Goal: Communication & Community: Answer question/provide support

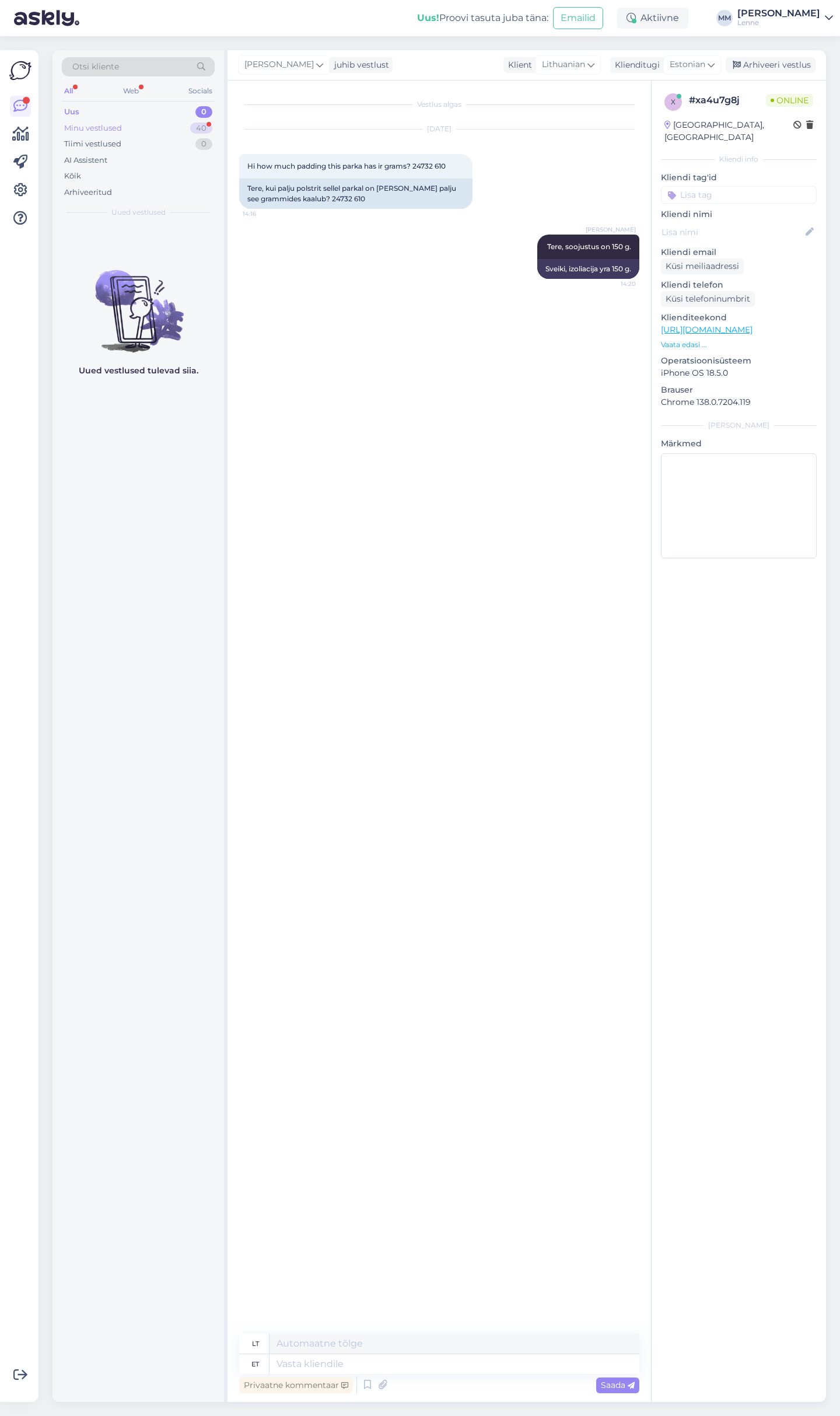
click at [149, 122] on div "Minu vestlused 40" at bounding box center [138, 128] width 153 height 16
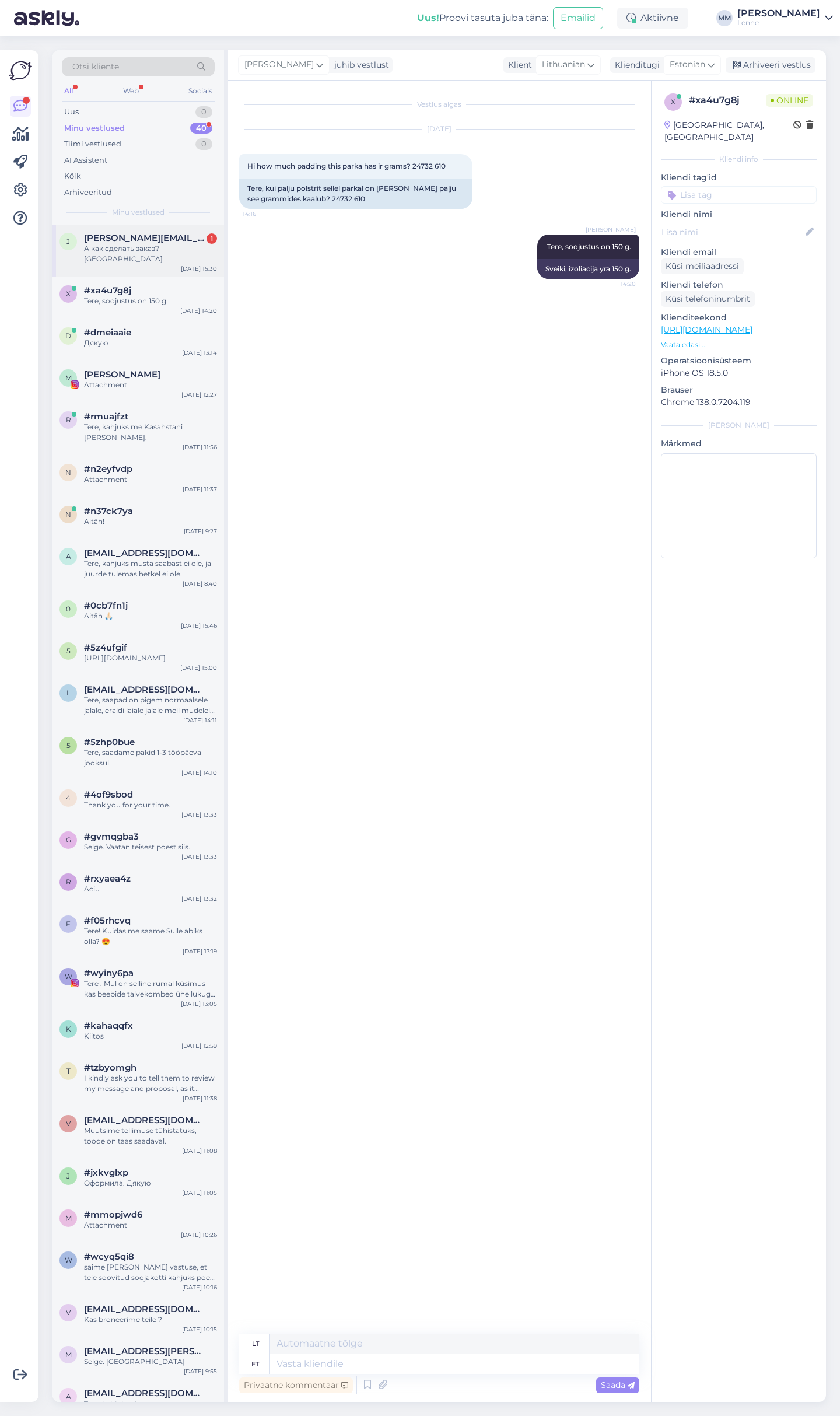
click at [157, 245] on div "А как сделать заказ? [GEOGRAPHIC_DATA]" at bounding box center [150, 254] width 133 height 21
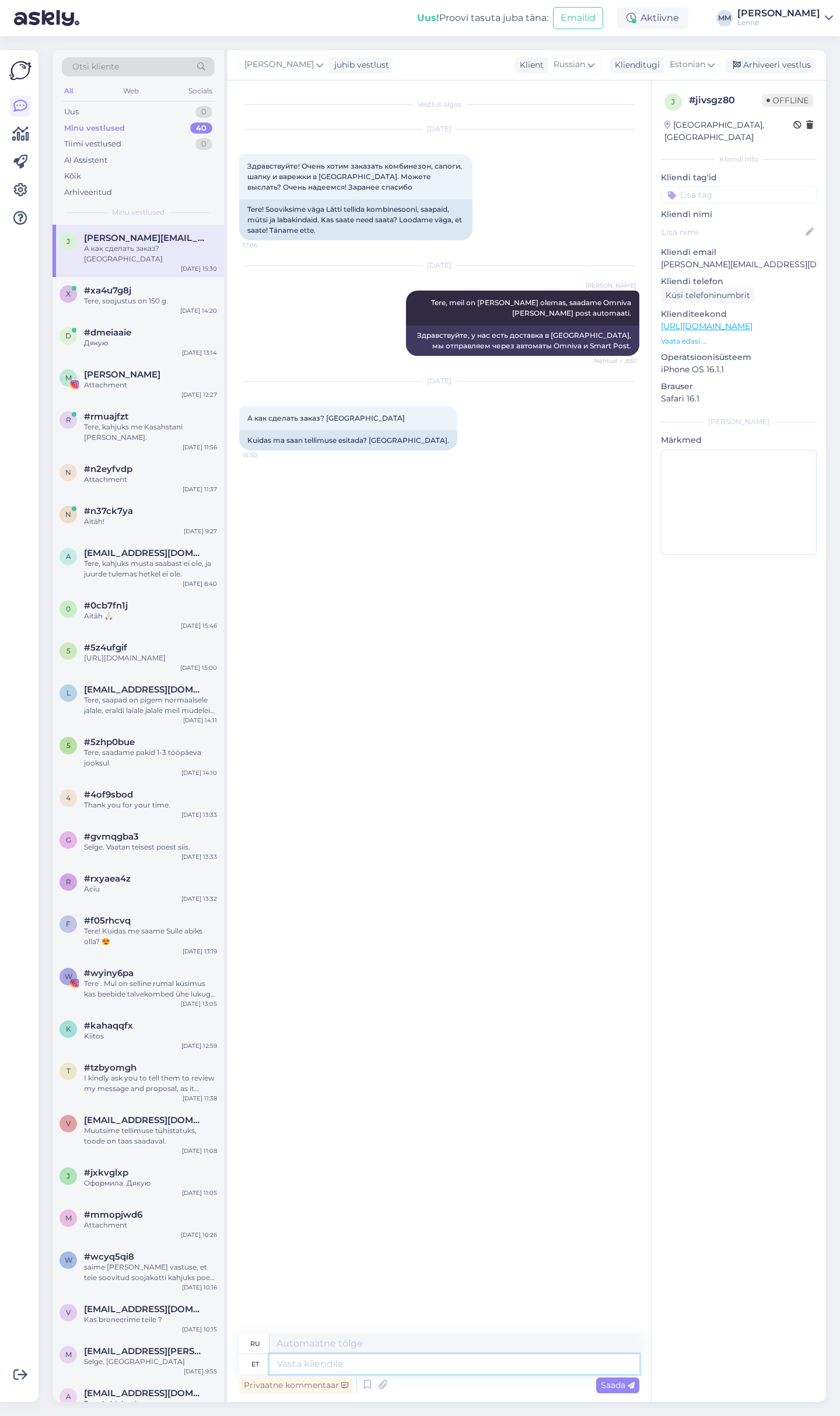
click at [327, 1360] on textarea at bounding box center [455, 1364] width 370 height 20
type textarea "Tellimuse s"
type textarea "Заказ"
type textarea "Tellimuse saate e"
type textarea "Вы можете заказать"
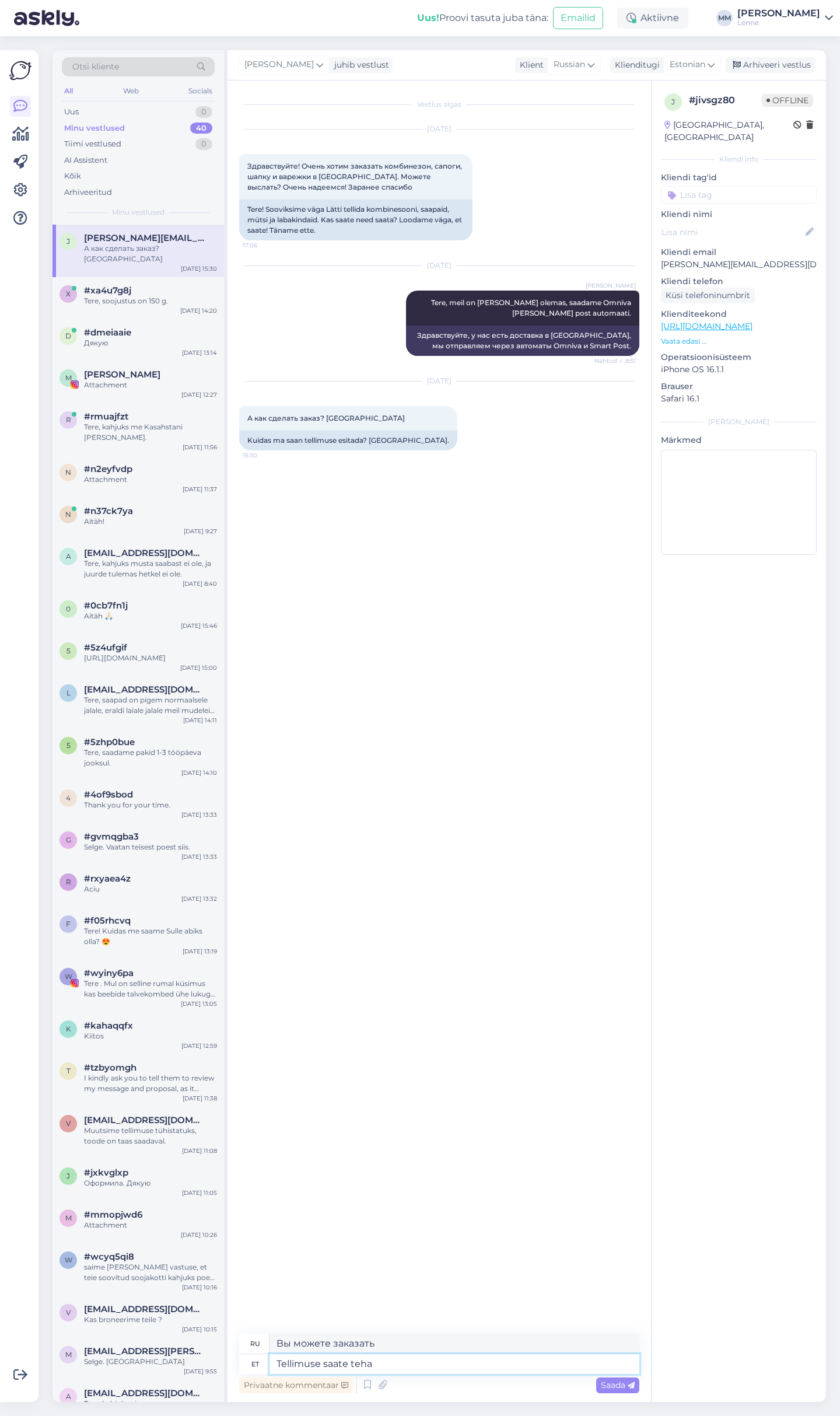
type textarea "Tellimuse saate teha m"
type textarea "Вы можете оформить заказ."
type textarea "Tellimuse saate teha meie"
type textarea "Вы можете оформить заказ у нас."
type textarea "Tellimuse saate teha meie E-poes."
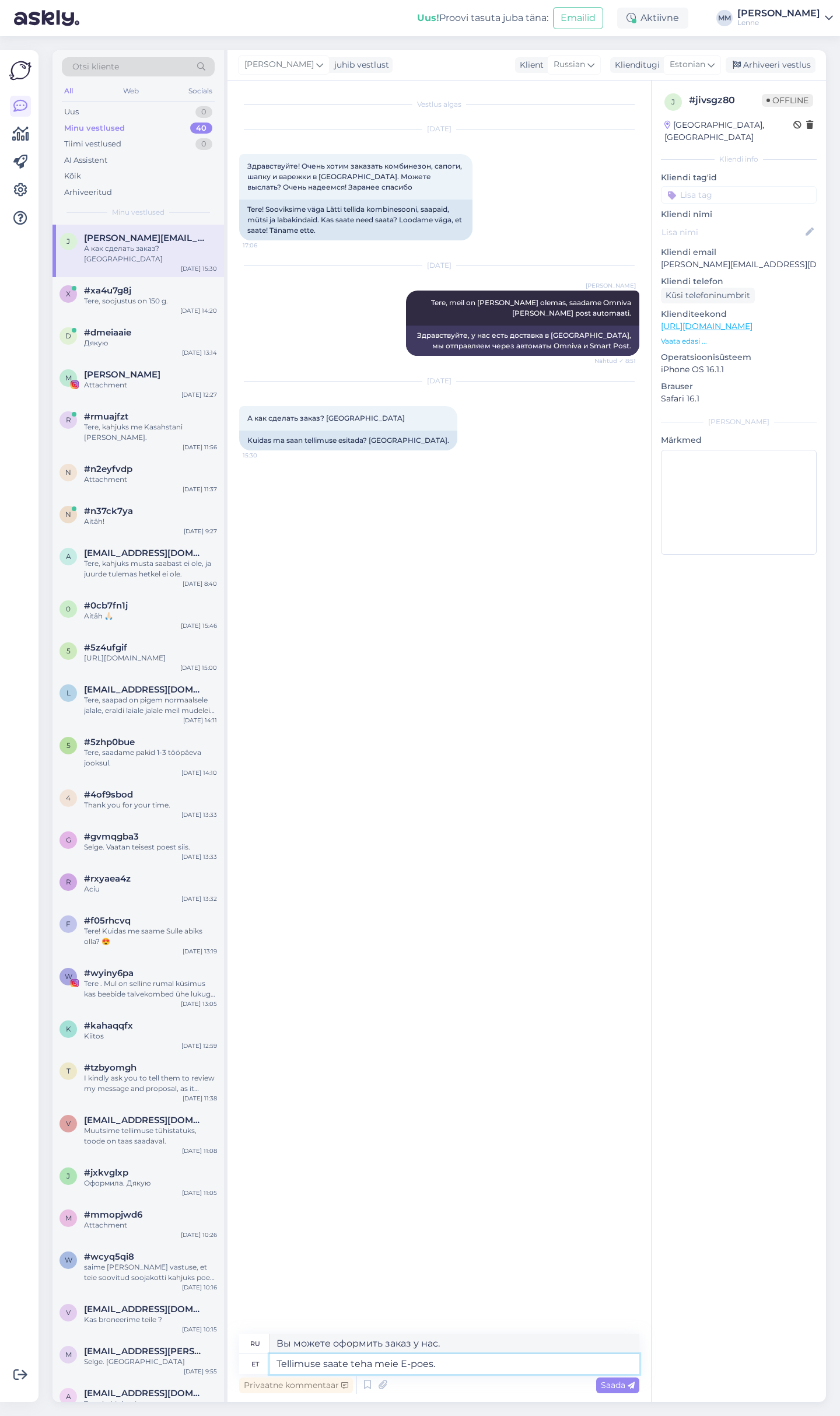
type textarea "Вы можете оформить заказ в нашем интернет-магазине."
